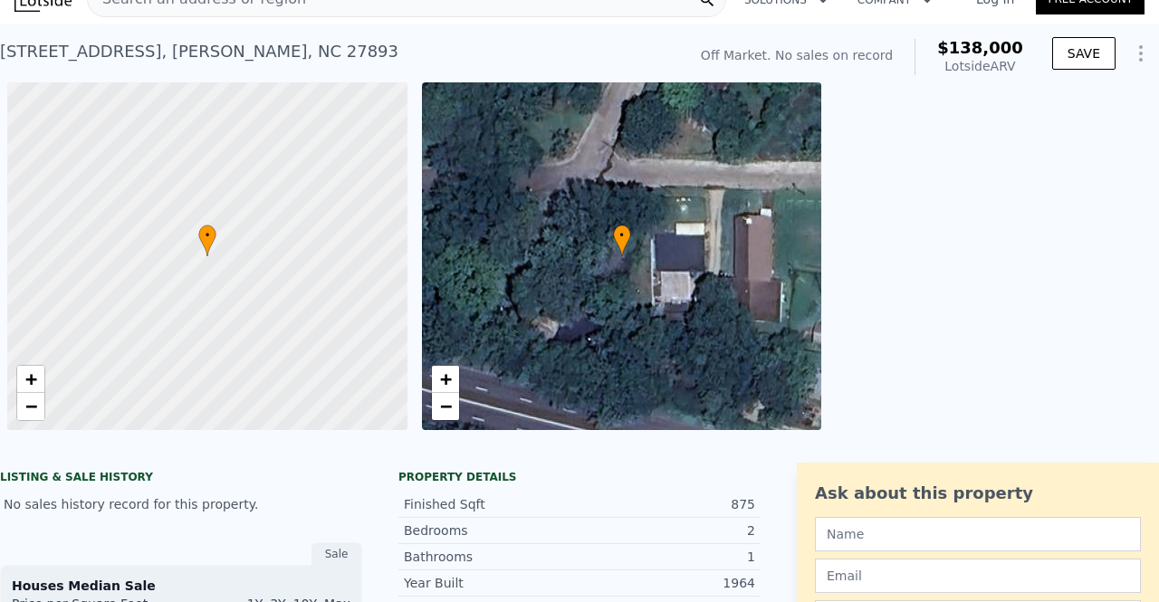
scroll to position [0, 7]
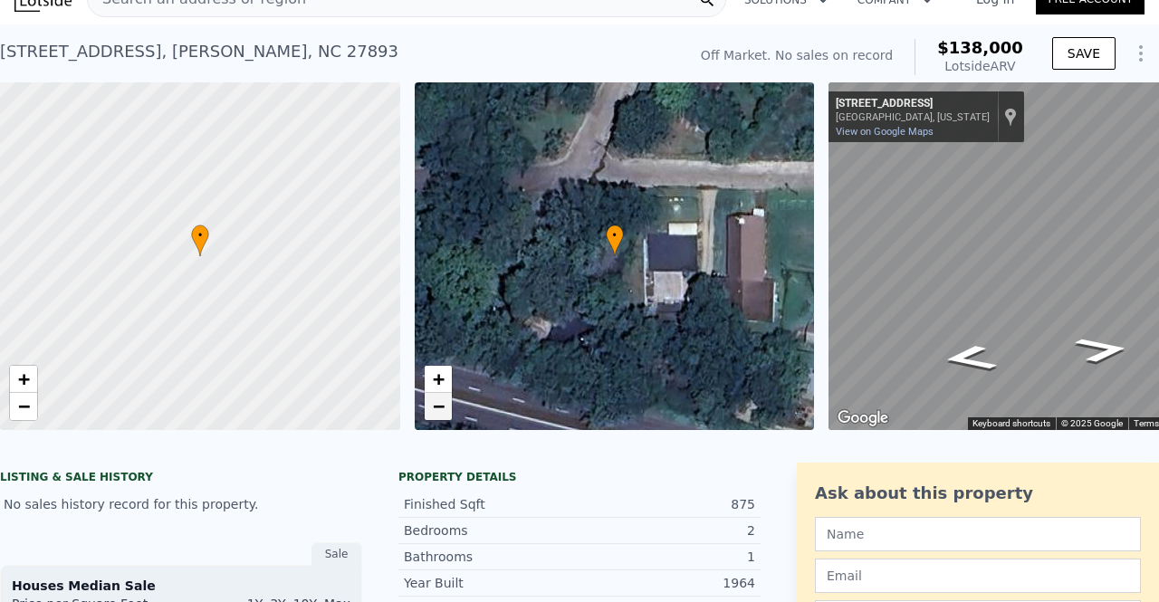
click at [433, 394] on link "−" at bounding box center [438, 406] width 27 height 27
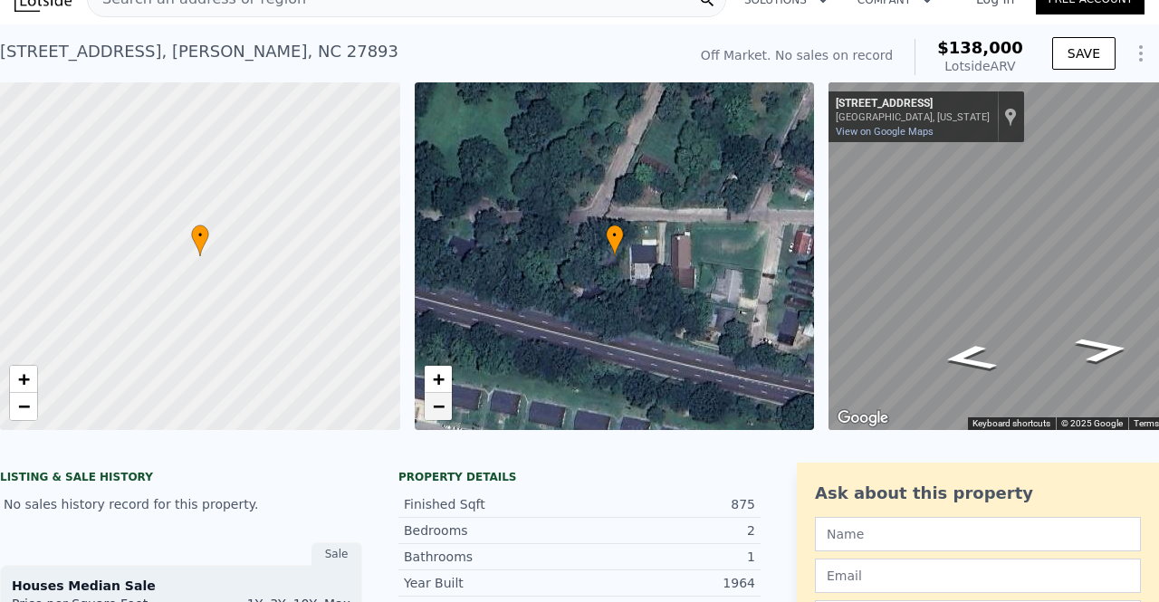
click at [440, 403] on span "−" at bounding box center [438, 406] width 12 height 23
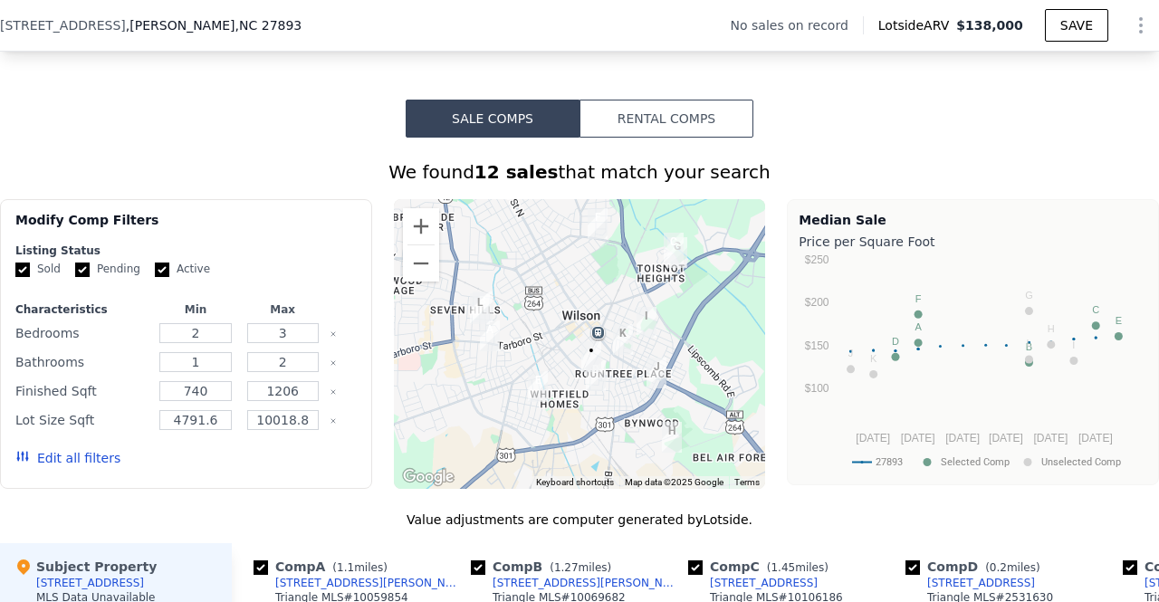
scroll to position [1269, 0]
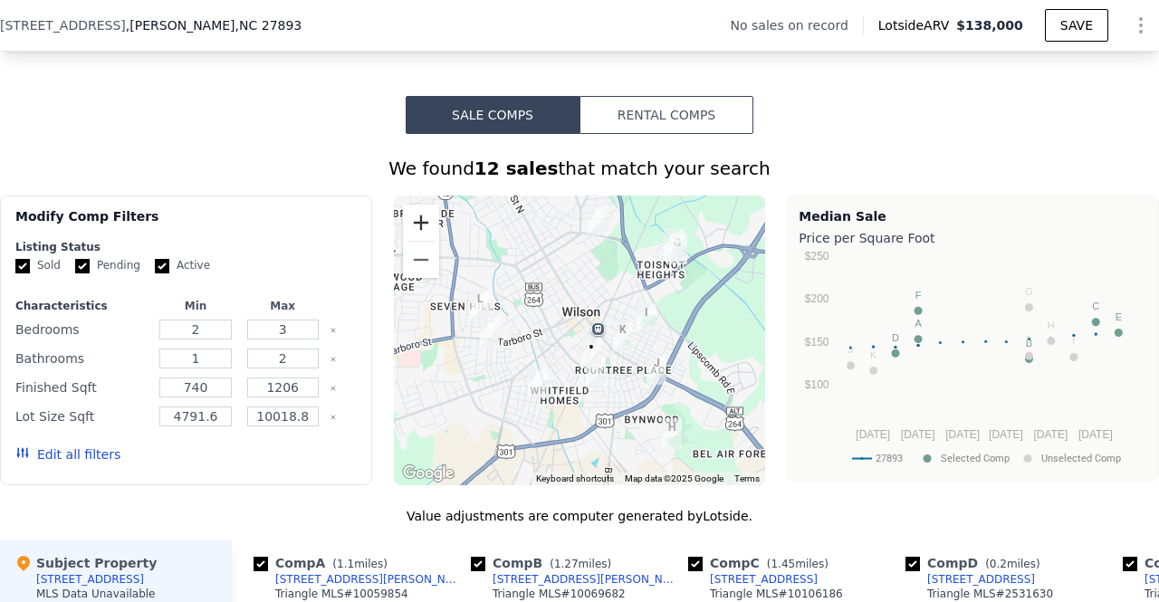
click at [415, 237] on button "Zoom in" at bounding box center [421, 223] width 36 height 36
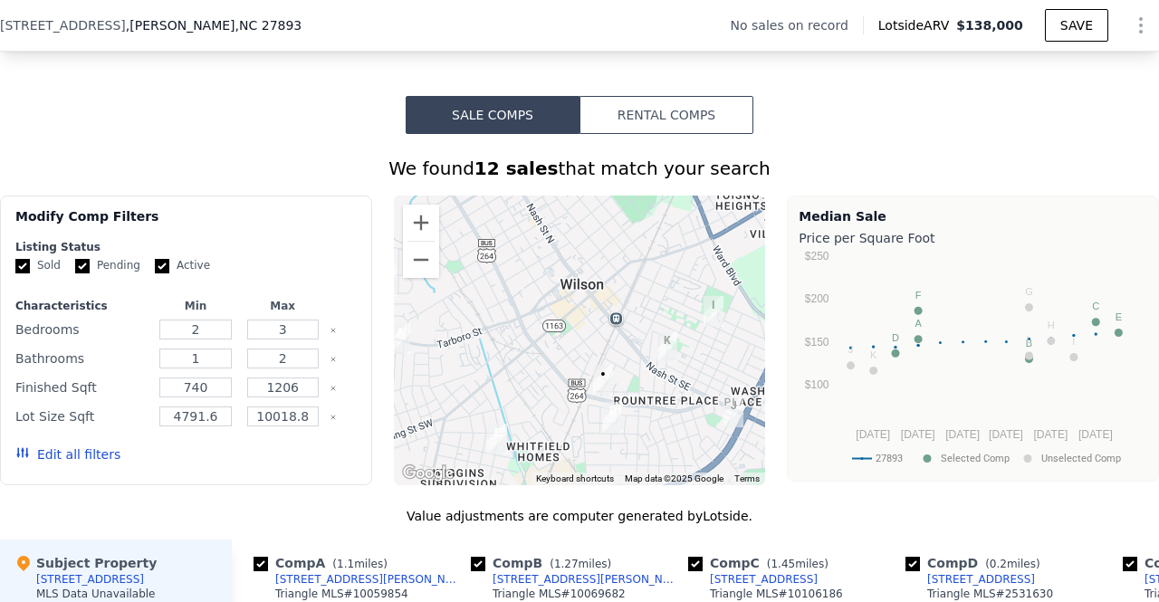
click at [609, 421] on img "703 Cemetery St S" at bounding box center [613, 417] width 34 height 45
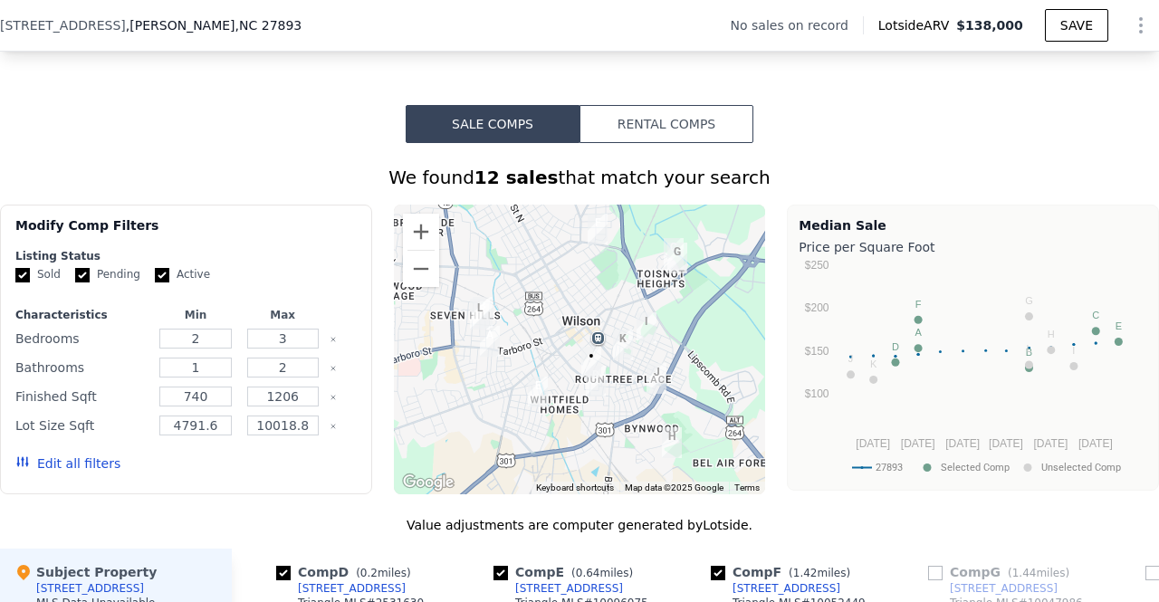
scroll to position [1249, 0]
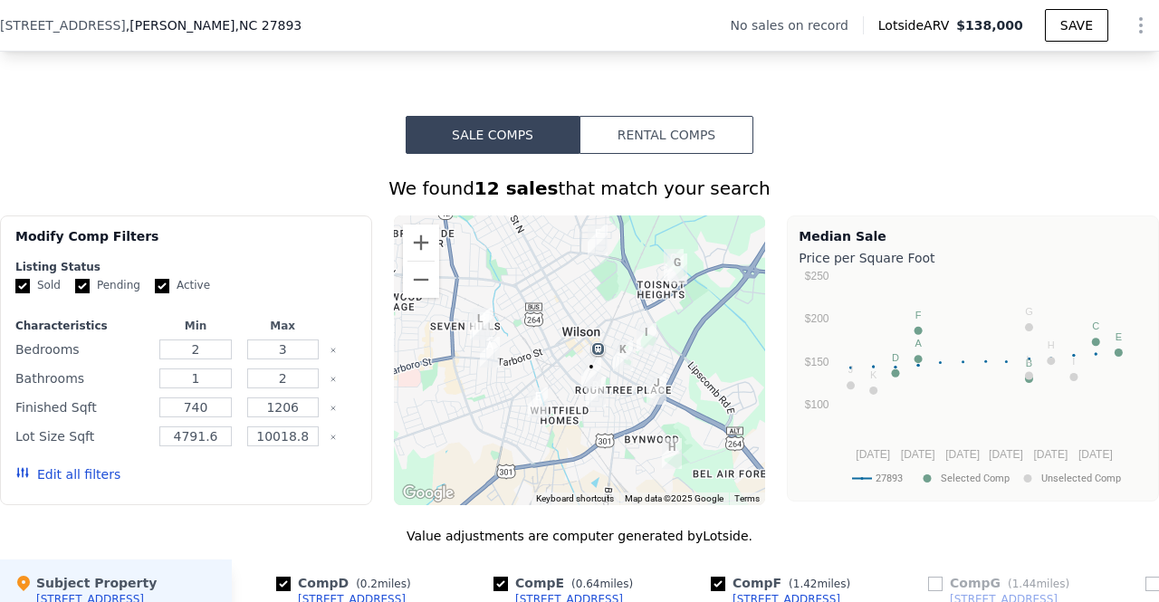
click at [670, 154] on button "Rental Comps" at bounding box center [666, 135] width 174 height 38
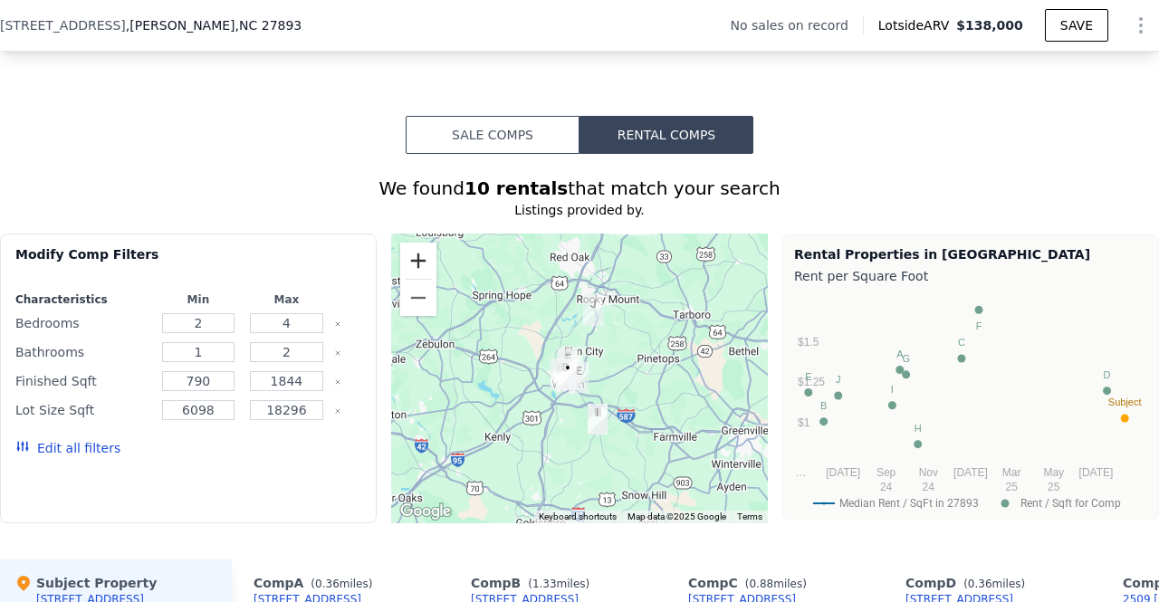
click at [421, 273] on button "Zoom in" at bounding box center [418, 261] width 36 height 36
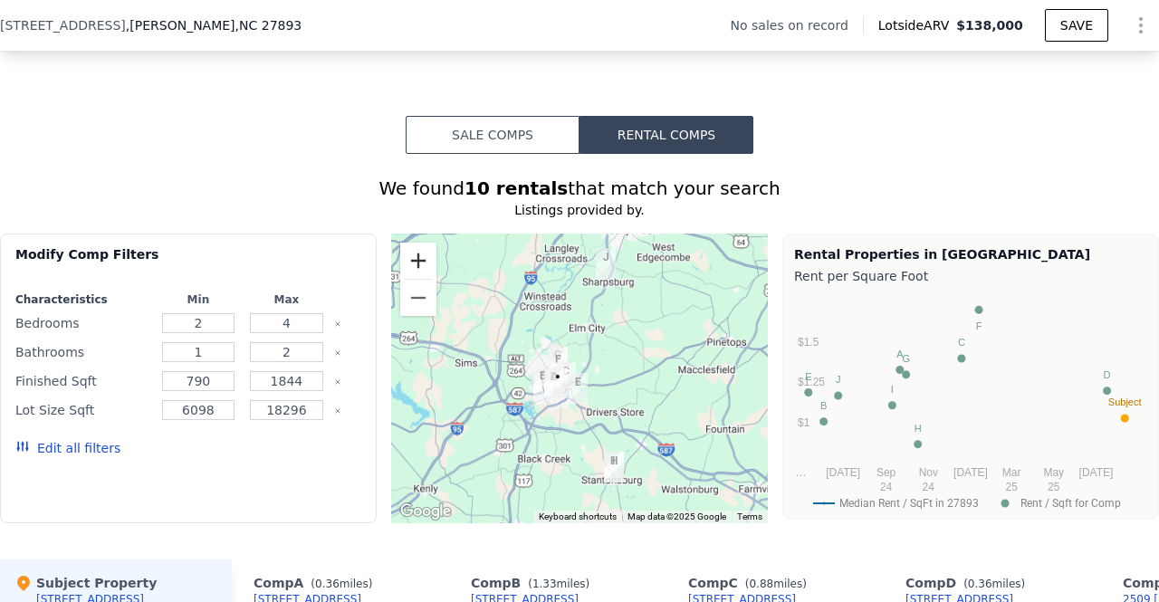
click at [421, 273] on button "Zoom in" at bounding box center [418, 261] width 36 height 36
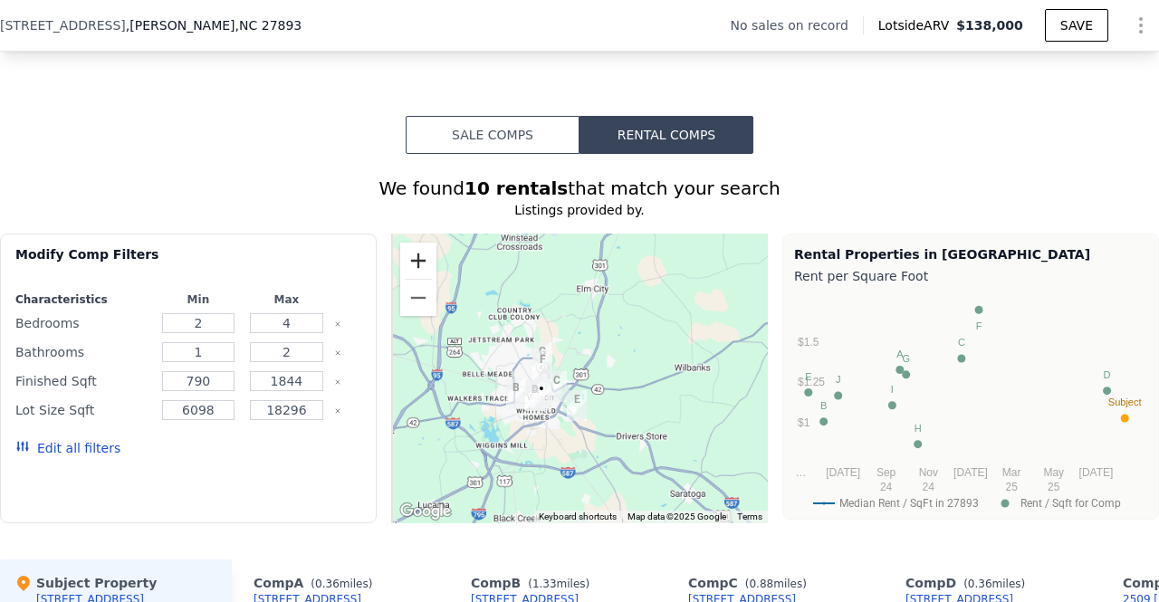
click at [421, 273] on button "Zoom in" at bounding box center [418, 261] width 36 height 36
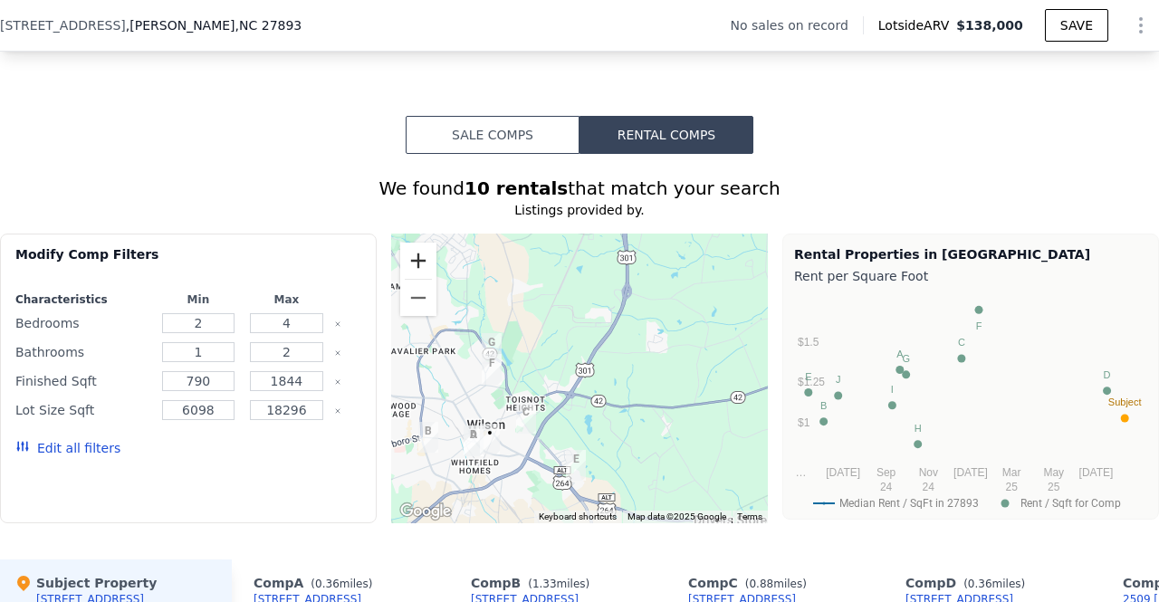
click at [421, 273] on button "Zoom in" at bounding box center [418, 261] width 36 height 36
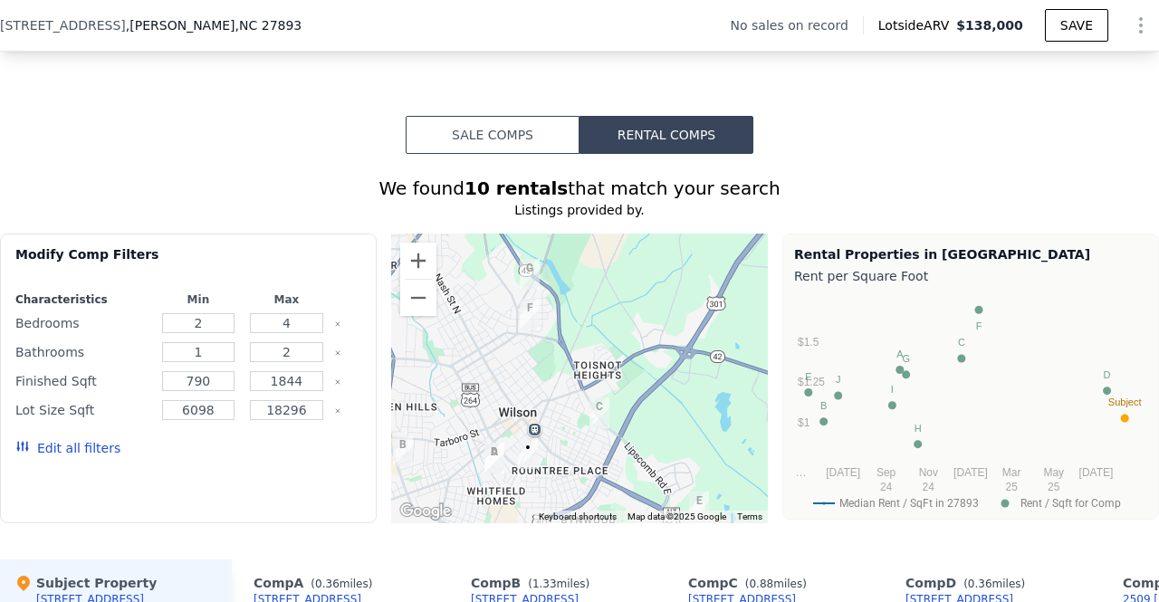
drag, startPoint x: 554, startPoint y: 354, endPoint x: 699, endPoint y: 291, distance: 158.1
click at [699, 291] on div at bounding box center [579, 379] width 377 height 290
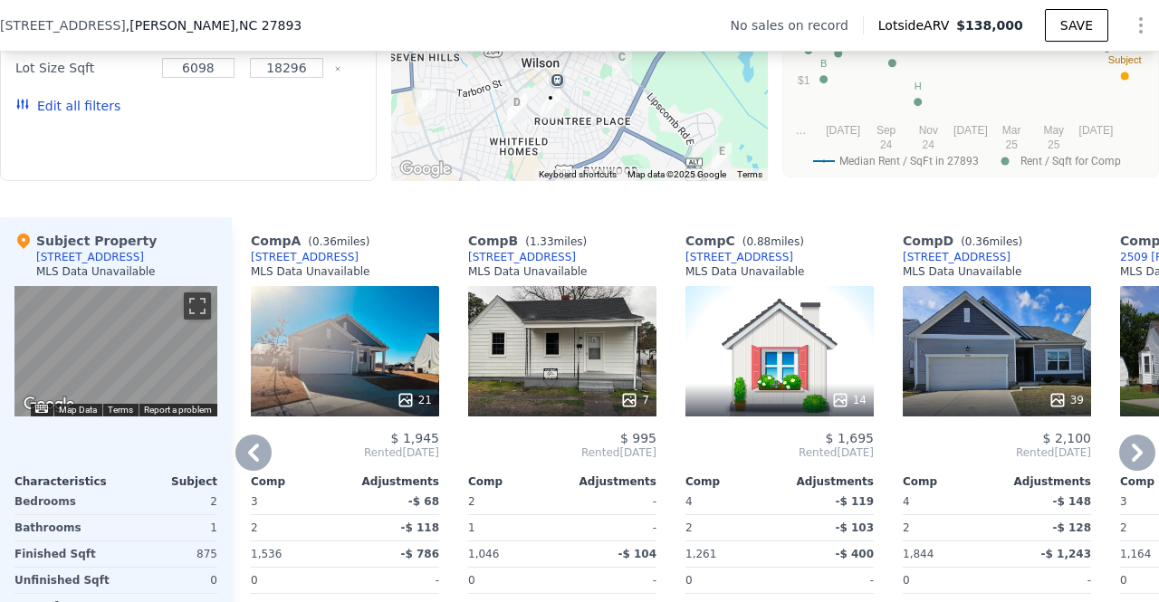
scroll to position [1606, 0]
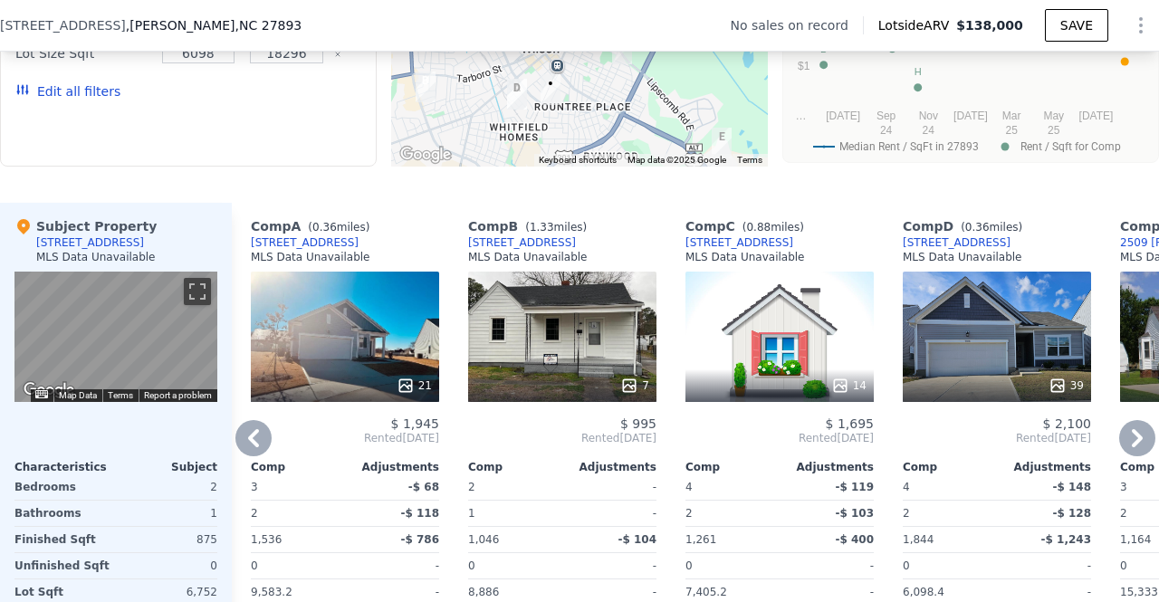
click at [594, 338] on div "7" at bounding box center [562, 337] width 188 height 130
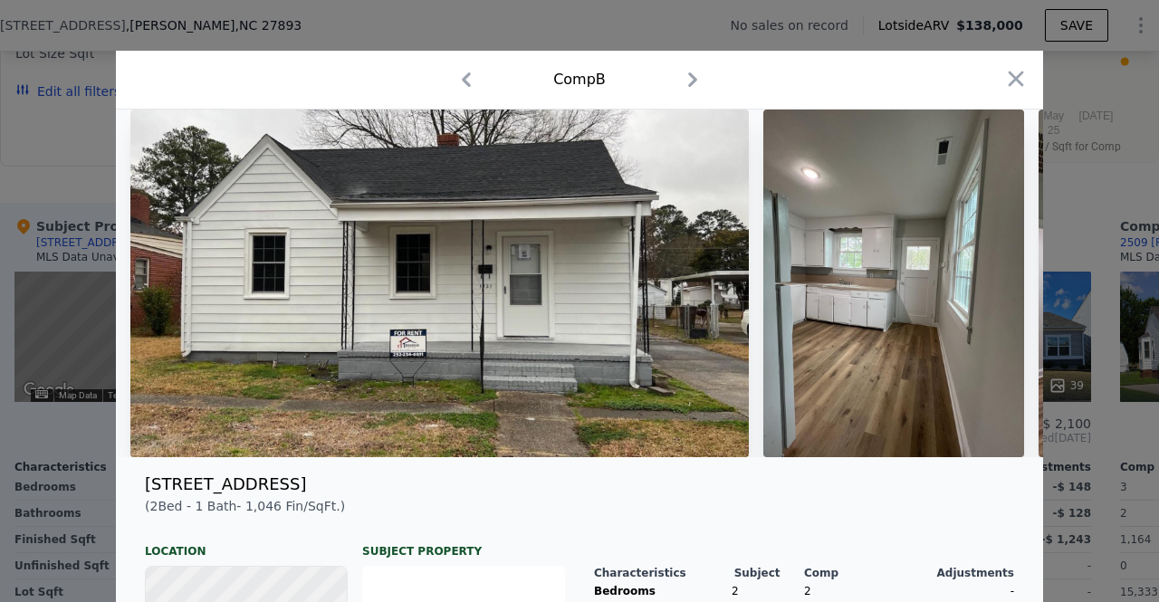
click at [591, 363] on img at bounding box center [439, 284] width 618 height 348
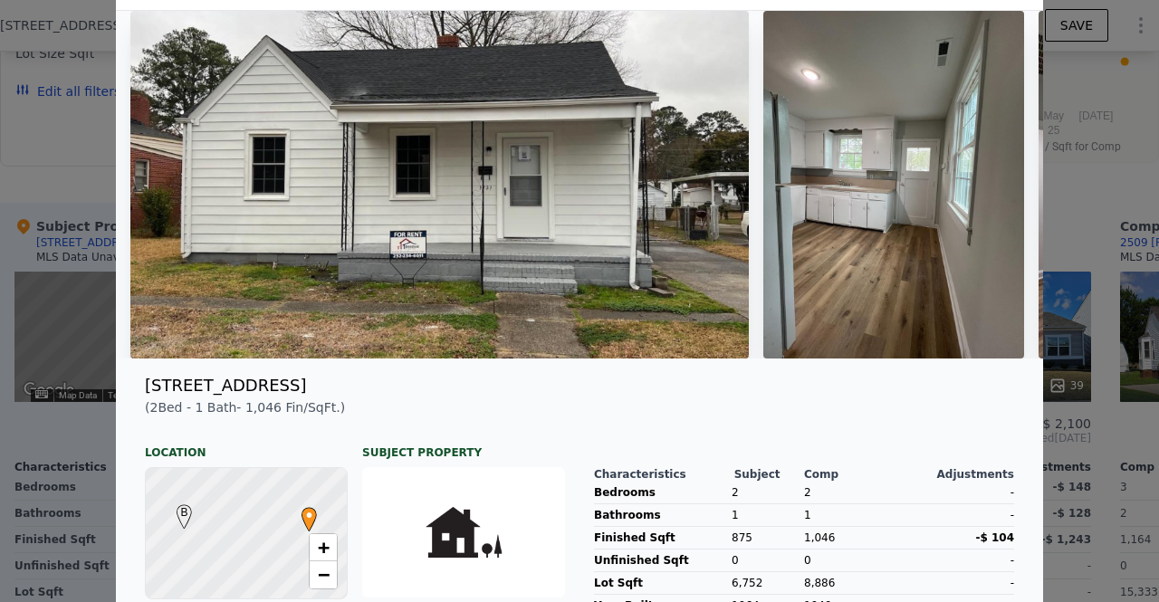
scroll to position [101, 0]
